Goal: Check status: Check status

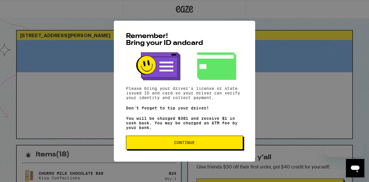
click at [150, 144] on span "Continue" at bounding box center [184, 143] width 107 height 4
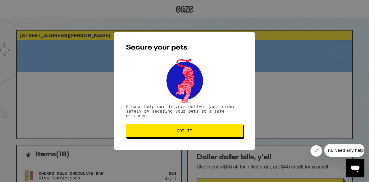
click at [159, 131] on span "Got it" at bounding box center [184, 131] width 107 height 4
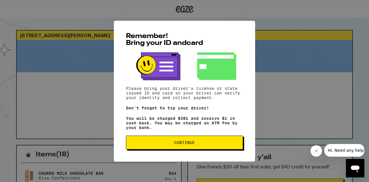
click at [153, 144] on span "Continue" at bounding box center [184, 143] width 107 height 4
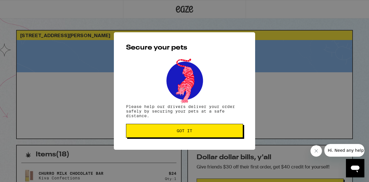
click at [139, 136] on button "Got it" at bounding box center [184, 131] width 117 height 14
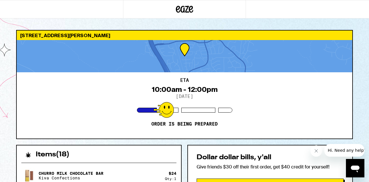
click at [316, 150] on icon "Close message from company" at bounding box center [315, 151] width 5 height 5
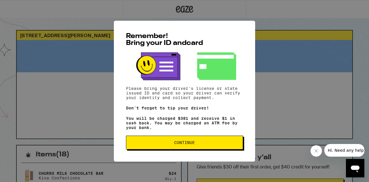
click at [153, 144] on span "Continue" at bounding box center [184, 143] width 107 height 4
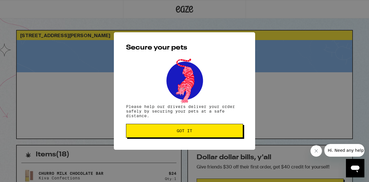
click at [151, 133] on span "Got it" at bounding box center [184, 131] width 107 height 4
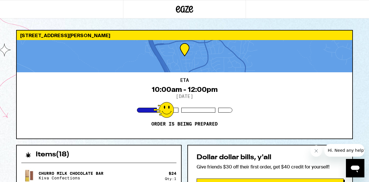
click at [81, 104] on div "ETA 10:00am - 12:00pm 9/15/2025 Order is being prepared" at bounding box center [184, 105] width 335 height 66
click at [67, 100] on div "ETA 10:00am - 12:00pm 9/15/2025 Order is being prepared" at bounding box center [184, 105] width 335 height 66
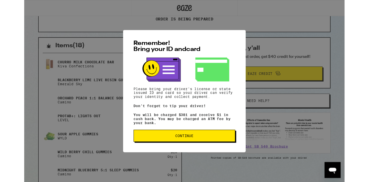
click at [151, 158] on span "Continue" at bounding box center [184, 156] width 107 height 4
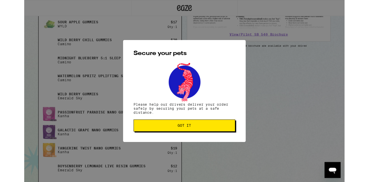
scroll to position [232, 0]
click at [162, 145] on span "Got it" at bounding box center [184, 145] width 107 height 4
